Goal: Task Accomplishment & Management: Use online tool/utility

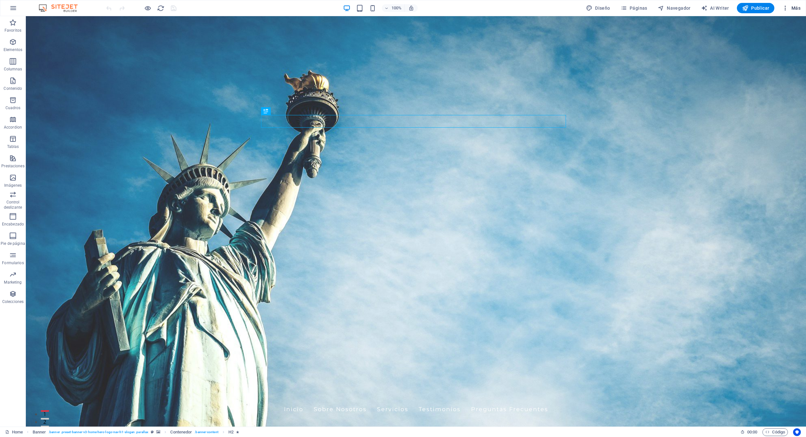
click at [329, 7] on span "Más" at bounding box center [791, 8] width 18 height 6
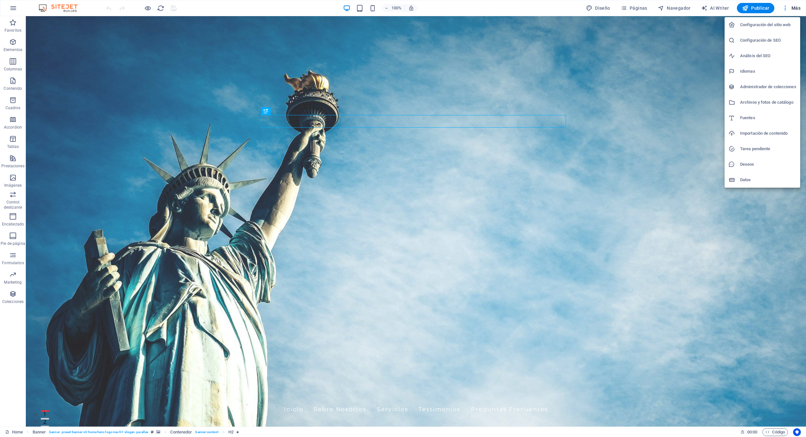
click at [329, 25] on h6 "Configuración del sitio web" at bounding box center [768, 25] width 56 height 8
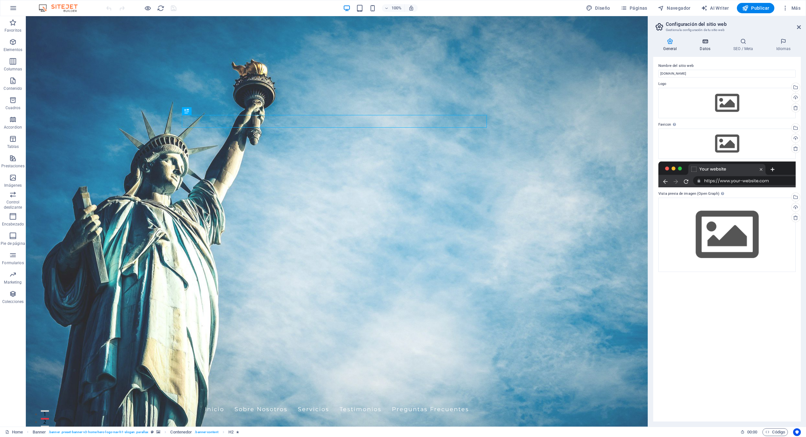
click at [329, 47] on h4 "Datos" at bounding box center [707, 45] width 34 height 14
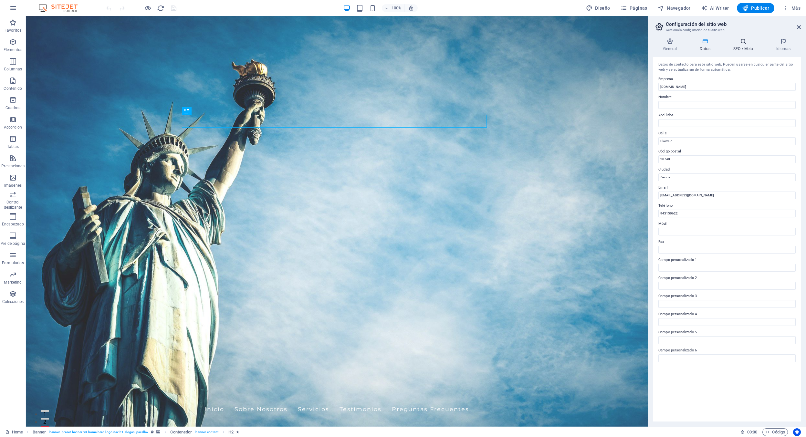
click at [329, 45] on h4 "SEO / Meta" at bounding box center [744, 45] width 43 height 14
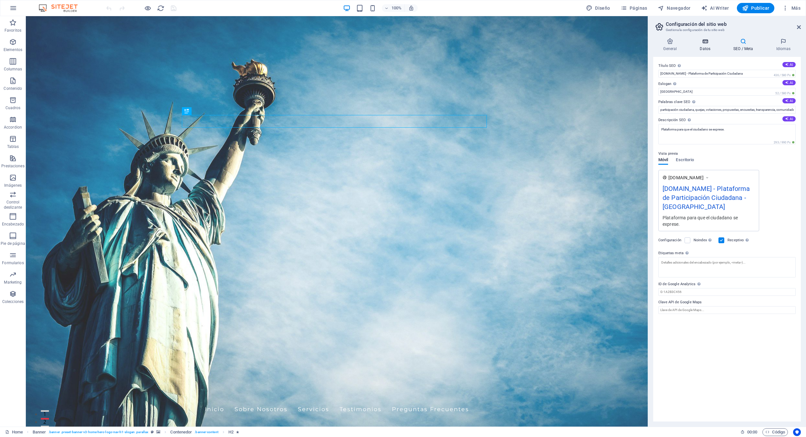
click at [329, 44] on icon at bounding box center [705, 41] width 31 height 6
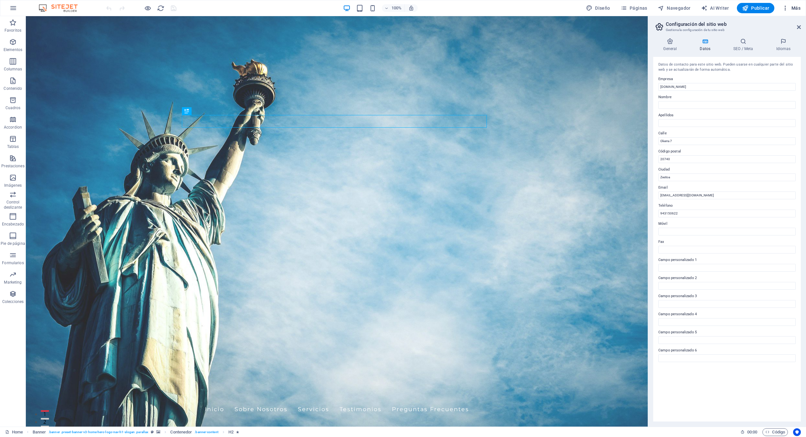
click at [329, 6] on span "Más" at bounding box center [791, 8] width 18 height 6
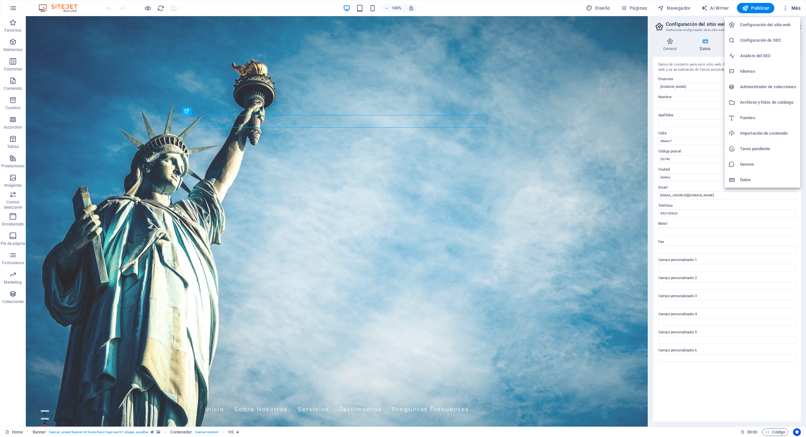
click at [329, 41] on h6 "Configuración de SEO" at bounding box center [768, 41] width 56 height 8
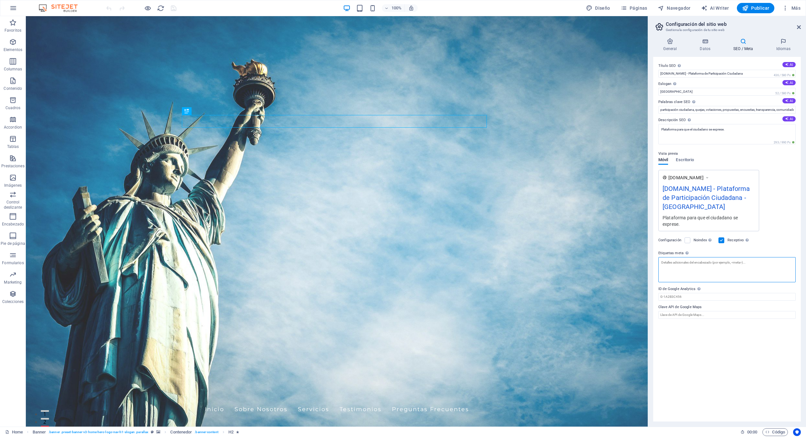
click at [329, 268] on textarea "Etiquetas meta Introduce aquí el código HTML que se incluirá en las etiquetas d…" at bounding box center [726, 269] width 137 height 25
paste textarea "<script async src="[URL][DOMAIN_NAME]" crossorigin="anonymous"></script>"
type textarea "<script async src="[URL][DOMAIN_NAME]" crossorigin="anonymous"></script>"
click at [329, 274] on textarea "<script async src="[URL][DOMAIN_NAME]" crossorigin="anonymous"></script>" at bounding box center [726, 272] width 137 height 30
drag, startPoint x: 722, startPoint y: 271, endPoint x: 655, endPoint y: 262, distance: 67.2
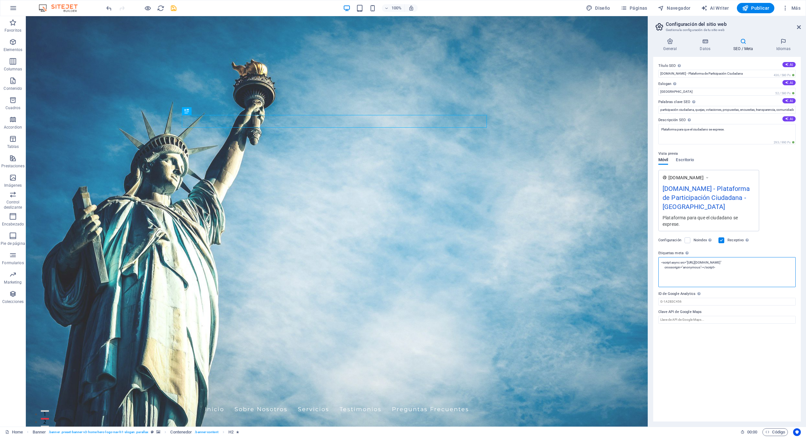
click at [329, 262] on div "Título SEO El título de tu sitio web. Elige algo que destaque en los resultados…" at bounding box center [727, 239] width 148 height 365
click at [329, 45] on h4 "Datos" at bounding box center [707, 45] width 34 height 14
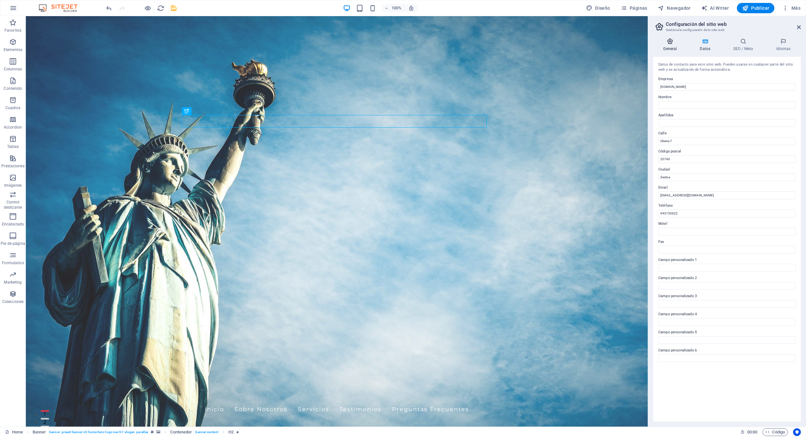
click at [329, 47] on h4 "General" at bounding box center [671, 45] width 37 height 14
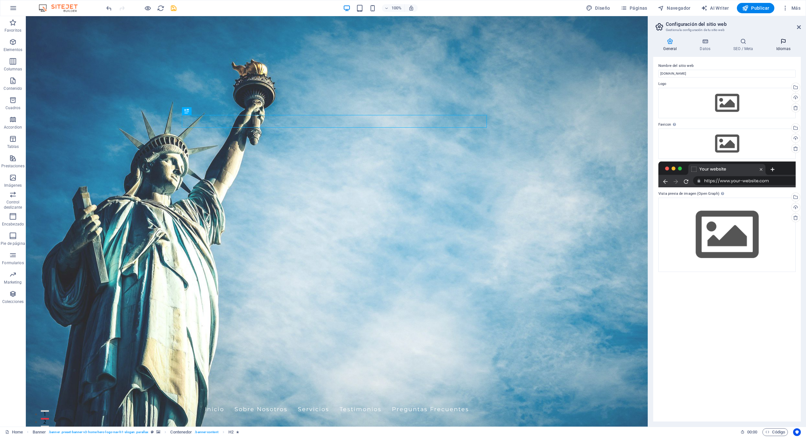
click at [329, 41] on icon at bounding box center [783, 41] width 35 height 6
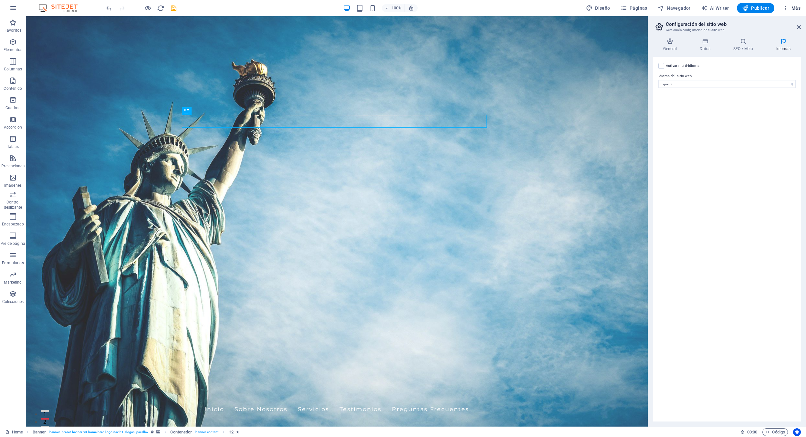
click at [329, 8] on span "Más" at bounding box center [791, 8] width 18 height 6
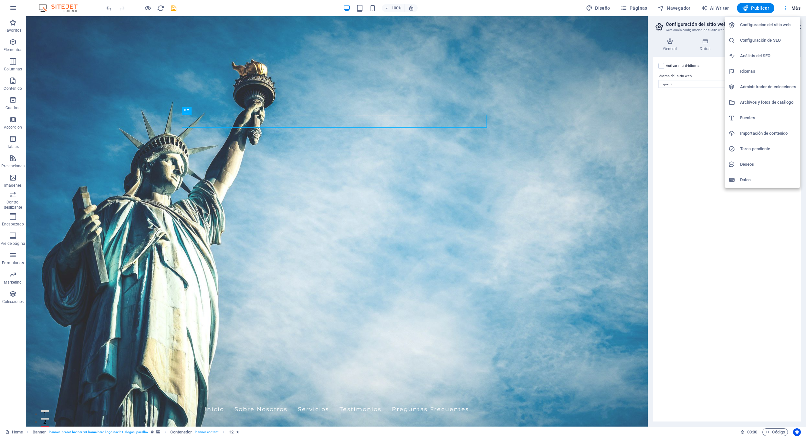
click at [329, 131] on h6 "Importación de contenido" at bounding box center [768, 134] width 56 height 8
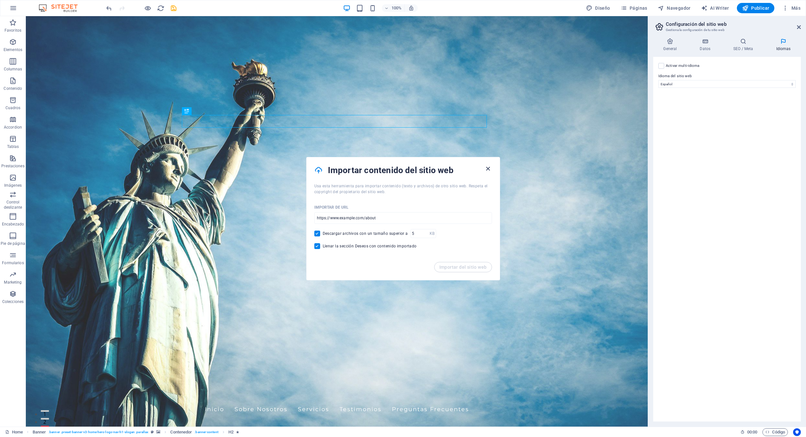
click at [329, 168] on icon "button" at bounding box center [487, 168] width 7 height 7
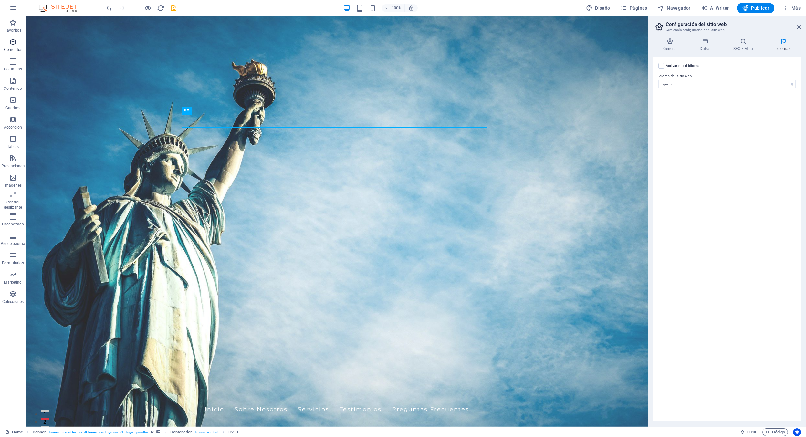
click at [15, 45] on icon "button" at bounding box center [13, 42] width 8 height 8
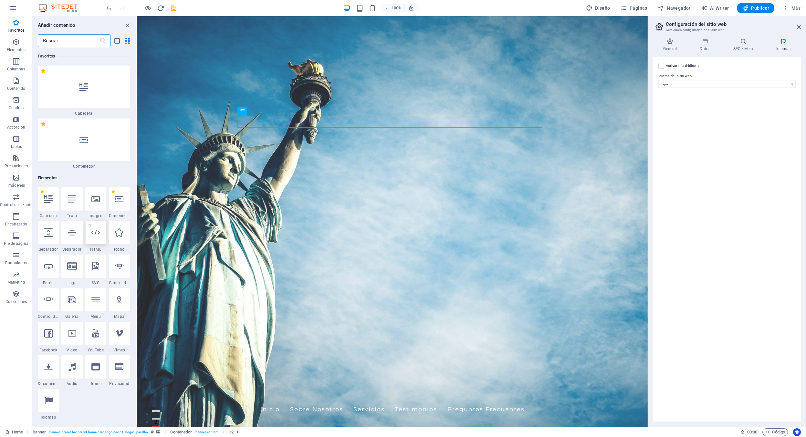
click at [95, 241] on div at bounding box center [95, 232] width 21 height 23
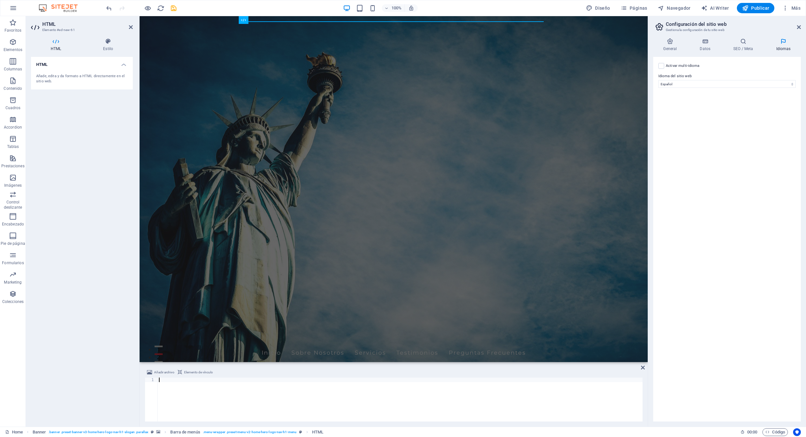
click at [125, 62] on h4 "HTML" at bounding box center [82, 63] width 102 height 12
click at [125, 62] on h4 "HTML" at bounding box center [82, 65] width 102 height 16
click at [179, 381] on div at bounding box center [400, 404] width 485 height 53
paste textarea "crossorigin="anonymous"></script>"
type textarea "crossorigin="anonymous"></script>"
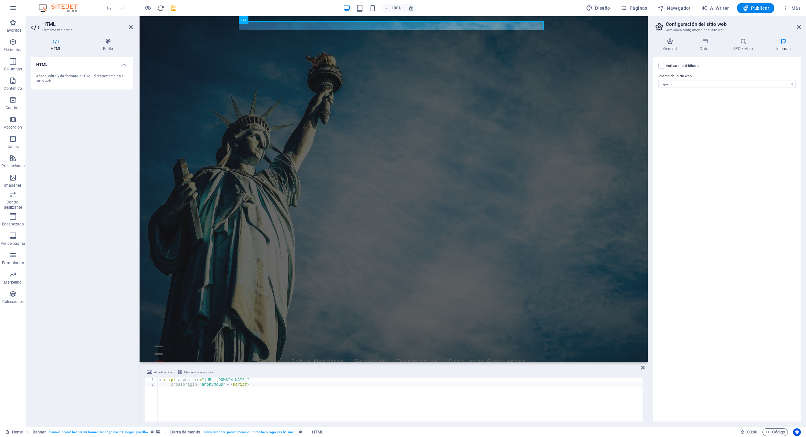
click at [74, 144] on div "HTML Añade, edita y da formato a HTML directamente en el sitio web." at bounding box center [82, 239] width 102 height 365
click at [329, 8] on span "Publicar" at bounding box center [755, 8] width 27 height 6
checkbox input "false"
